Goal: Check status: Check status

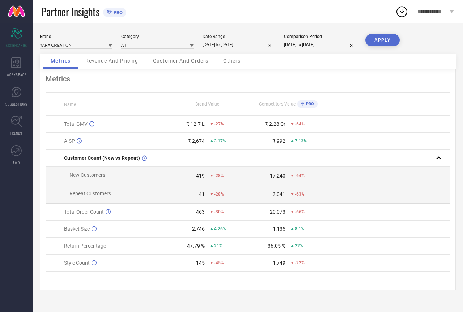
click at [245, 43] on input "[DATE] to [DATE]" at bounding box center [239, 45] width 72 height 8
select select "6"
select select "2025"
select select "7"
select select "2025"
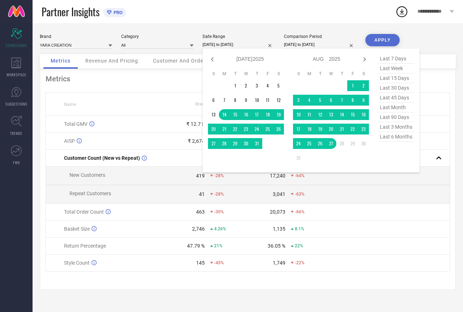
click at [395, 109] on span "last month" at bounding box center [396, 108] width 36 height 10
type input "[DATE] to [DATE]"
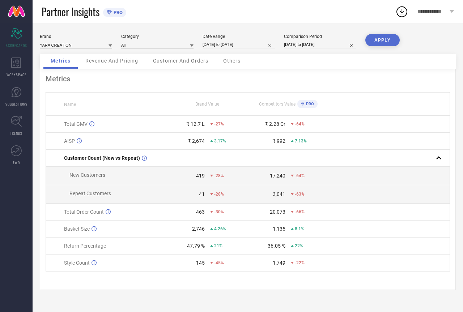
click at [381, 38] on button "APPLY" at bounding box center [383, 40] width 34 height 12
select select "6"
select select "2025"
select select "7"
select select "2025"
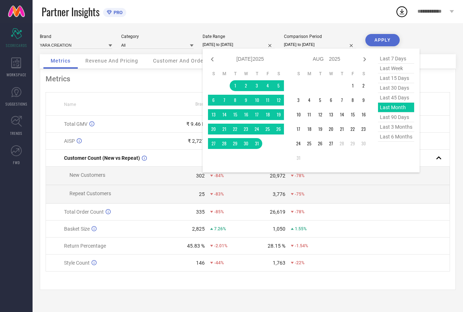
click at [226, 44] on input "[DATE] to [DATE]" at bounding box center [239, 45] width 72 height 8
click at [399, 120] on span "last 90 days" at bounding box center [396, 118] width 36 height 10
type input "[DATE] to [DATE]"
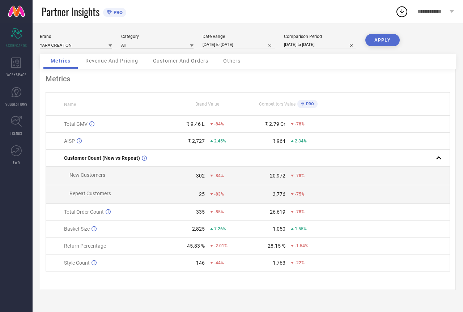
click at [387, 43] on button "APPLY" at bounding box center [383, 40] width 34 height 12
select select "4"
select select "2025"
select select "5"
select select "2025"
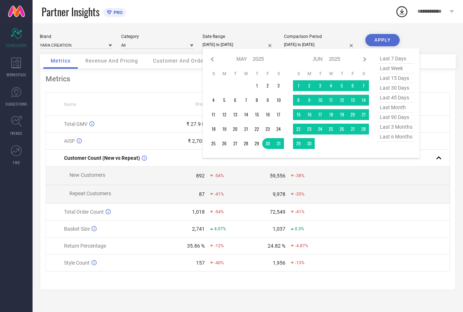
drag, startPoint x: 248, startPoint y: 45, endPoint x: 396, endPoint y: 122, distance: 167.3
drag, startPoint x: 396, startPoint y: 122, endPoint x: 404, endPoint y: 131, distance: 11.8
click at [404, 131] on span "last 3 months" at bounding box center [396, 127] width 36 height 10
type input "[DATE] to [DATE]"
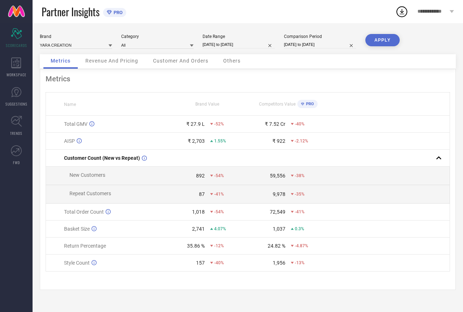
drag, startPoint x: 404, startPoint y: 131, endPoint x: 383, endPoint y: 89, distance: 46.5
drag, startPoint x: 383, startPoint y: 89, endPoint x: 414, endPoint y: 81, distance: 31.7
click at [415, 85] on div "Metrics Name Brand Value Competitors Value PRO Total GMV ₹ 27.9 L -52% ₹ 7.52 C…" at bounding box center [248, 179] width 416 height 221
click at [388, 45] on button "APPLY" at bounding box center [383, 40] width 34 height 12
click at [249, 42] on input "[DATE] to [DATE]" at bounding box center [239, 45] width 72 height 8
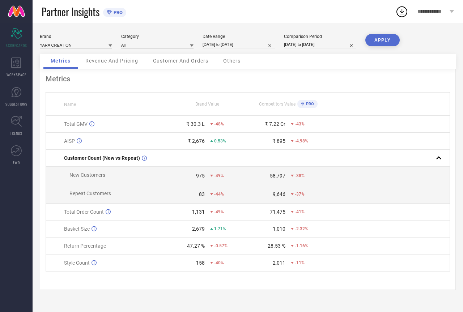
select select "4"
select select "2025"
select select "5"
select select "2025"
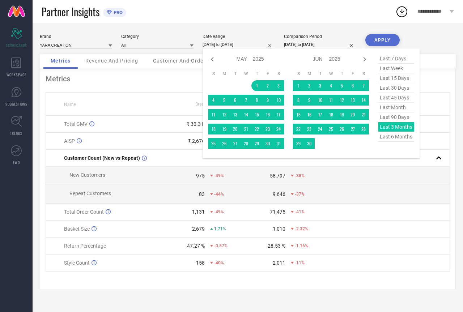
click at [394, 110] on span "last month" at bounding box center [396, 108] width 36 height 10
type input "[DATE] to [DATE]"
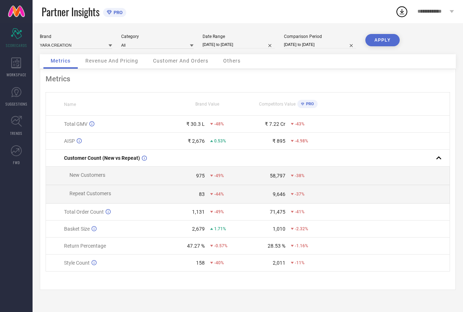
drag, startPoint x: 394, startPoint y: 110, endPoint x: 383, endPoint y: 39, distance: 71.0
click at [383, 39] on button "APPLY" at bounding box center [383, 40] width 34 height 12
